Goal: Information Seeking & Learning: Learn about a topic

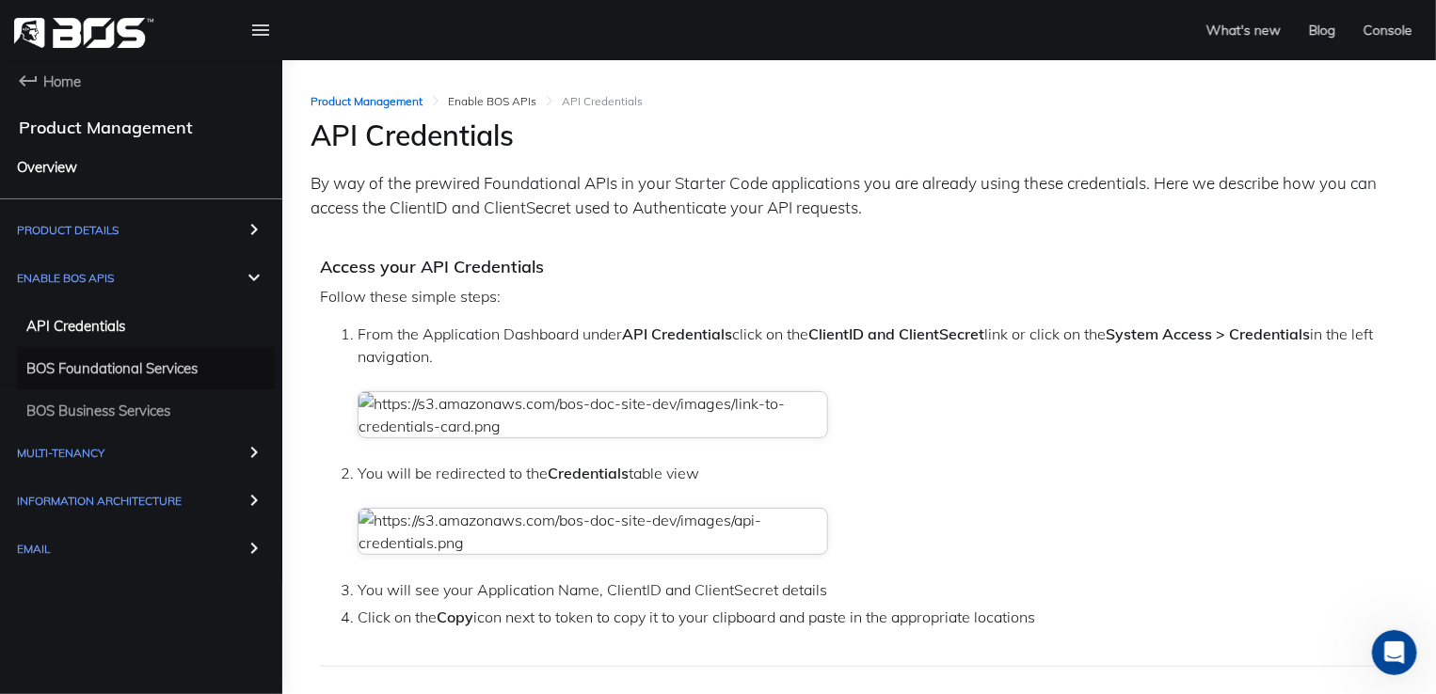
click at [86, 368] on span "BOS Foundational Services" at bounding box center [111, 369] width 171 height 24
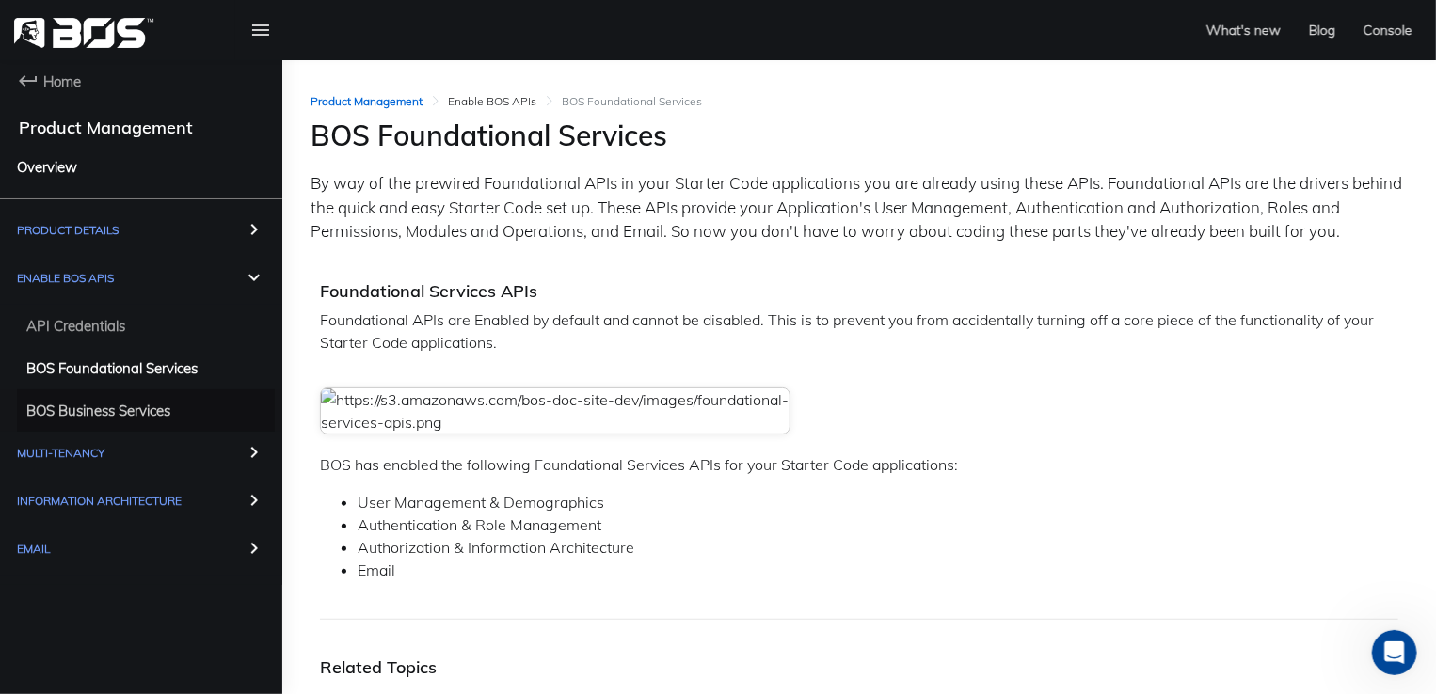
click at [135, 411] on span "BOS Business Services" at bounding box center [98, 411] width 144 height 24
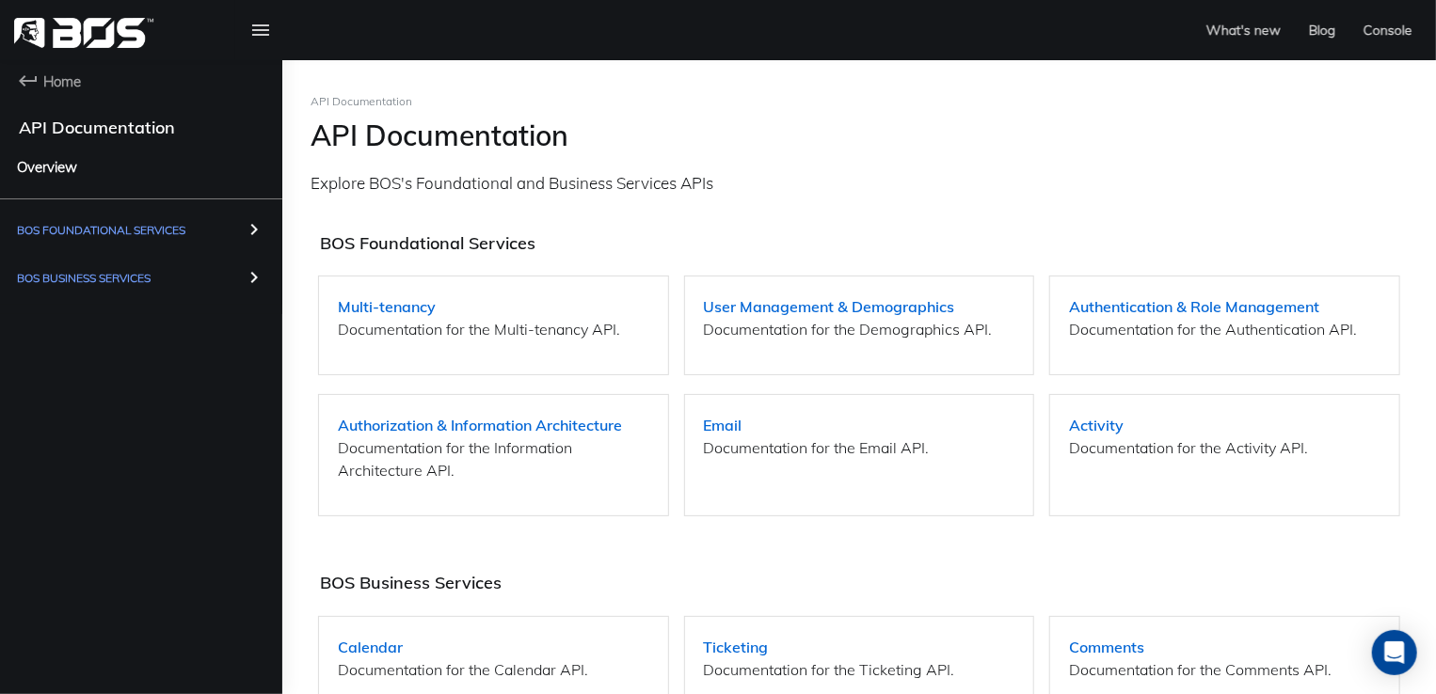
click at [122, 232] on span "BOS Foundational Services" at bounding box center [101, 230] width 168 height 24
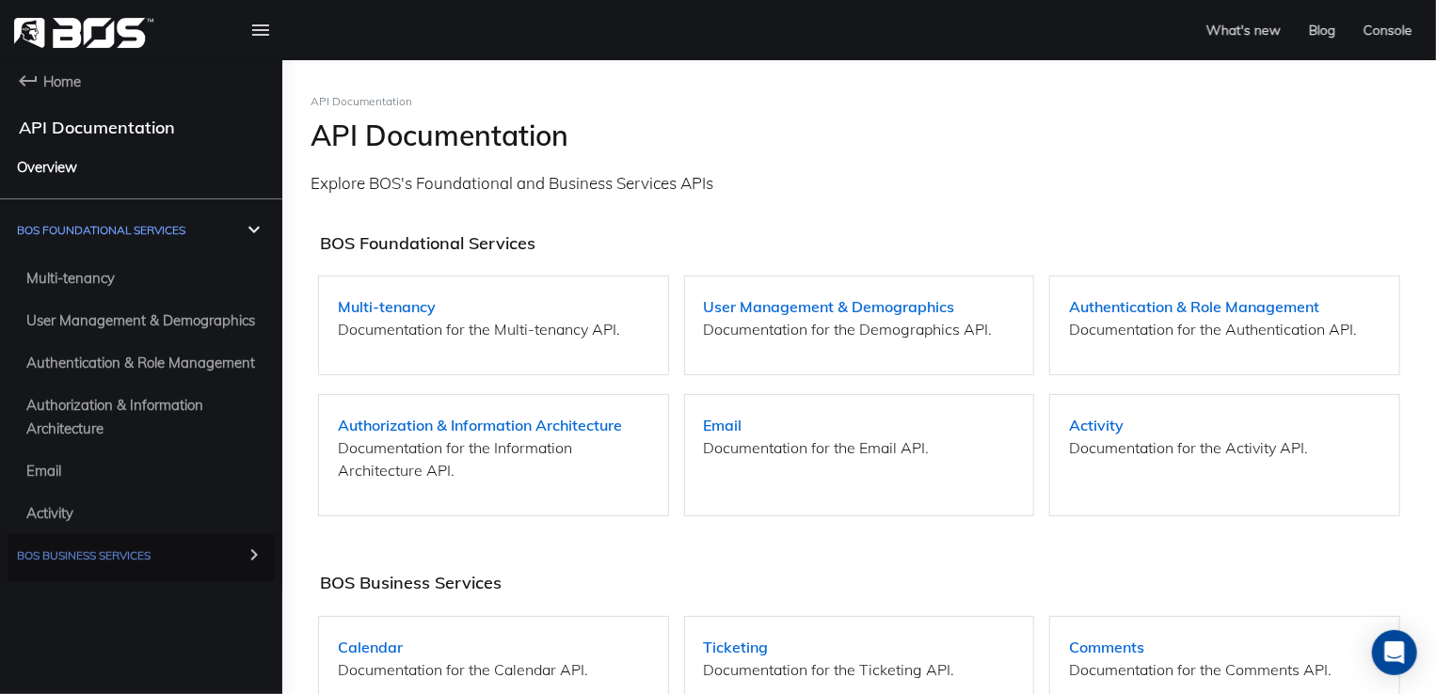
click at [144, 552] on span "BOS Business Services" at bounding box center [84, 556] width 134 height 24
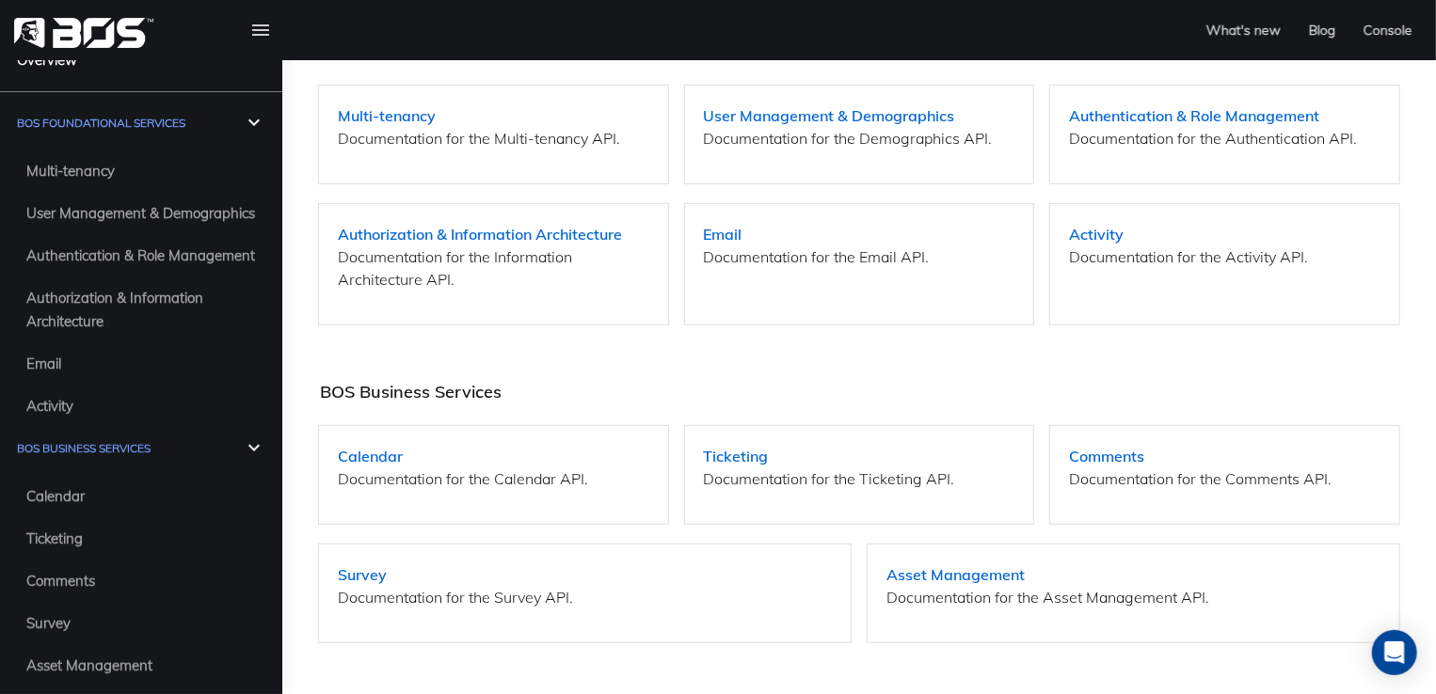
scroll to position [207, 0]
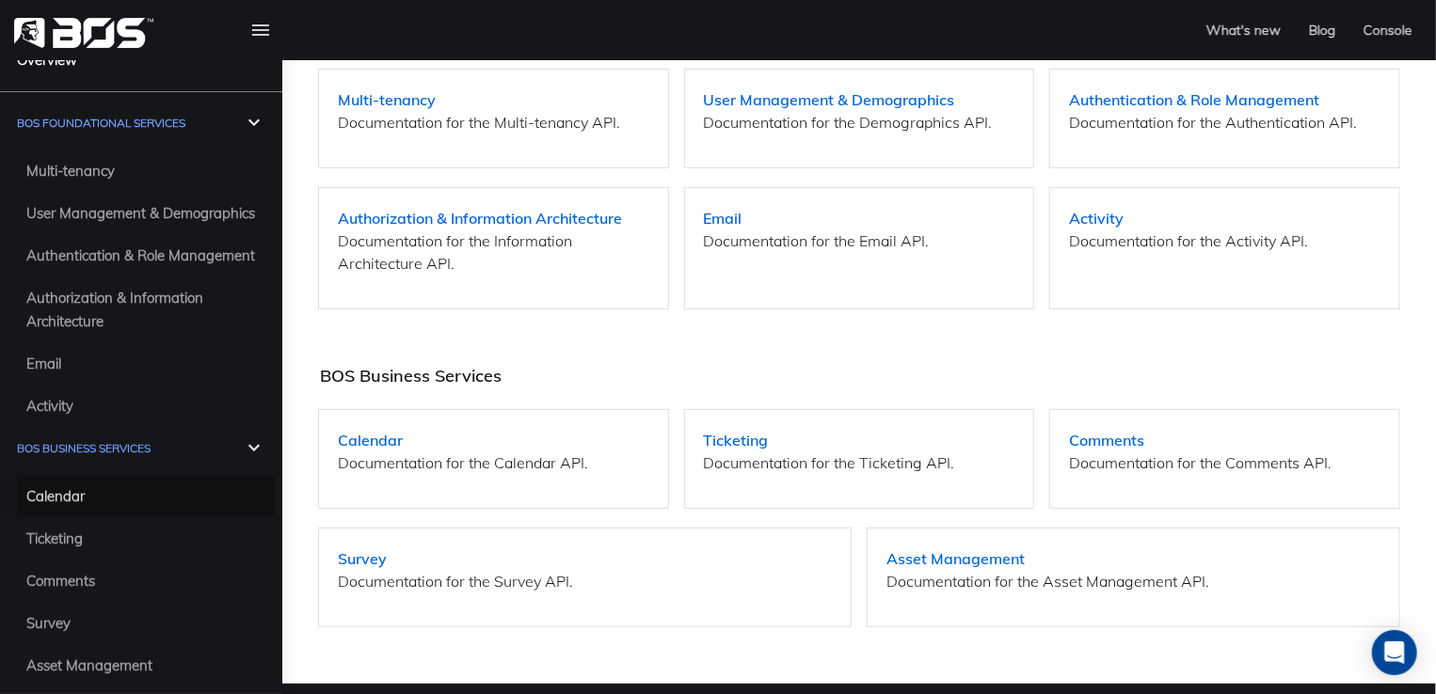
click at [56, 499] on span "Calendar" at bounding box center [55, 497] width 58 height 24
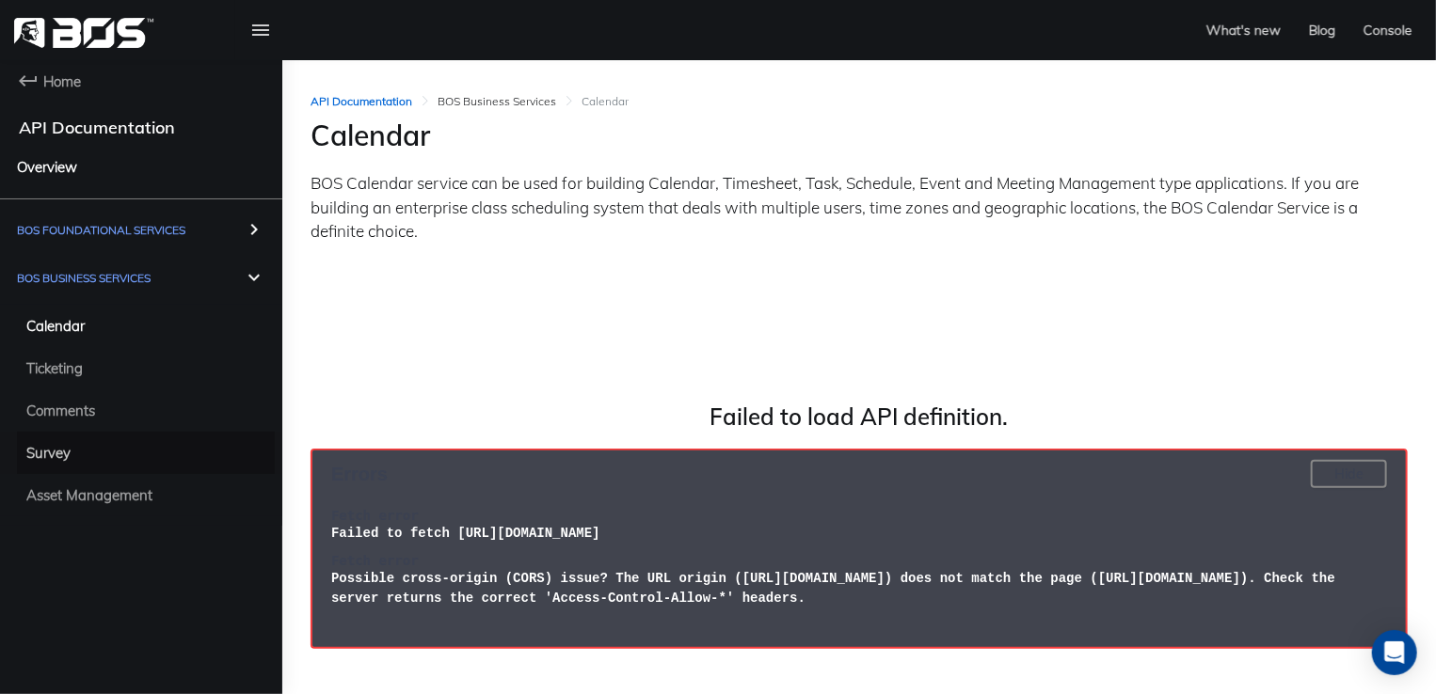
click at [50, 453] on span "Survey" at bounding box center [48, 453] width 44 height 24
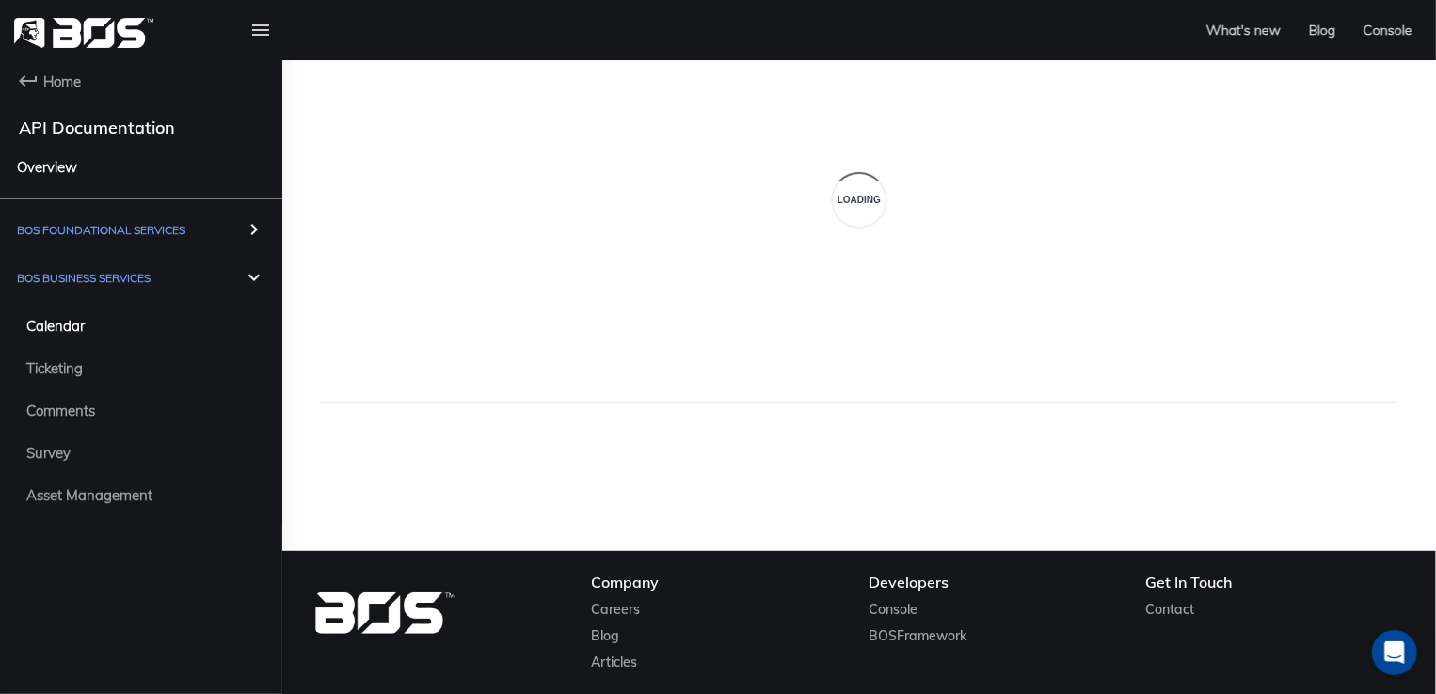
scroll to position [120, 0]
